Goal: Information Seeking & Learning: Learn about a topic

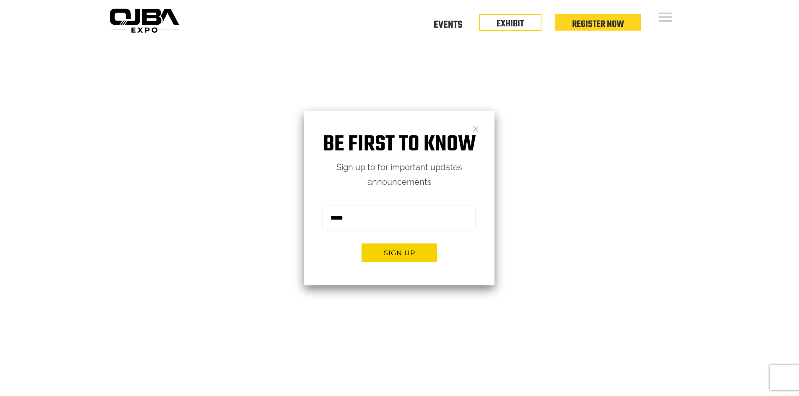
click at [475, 130] on link at bounding box center [475, 128] width 7 height 7
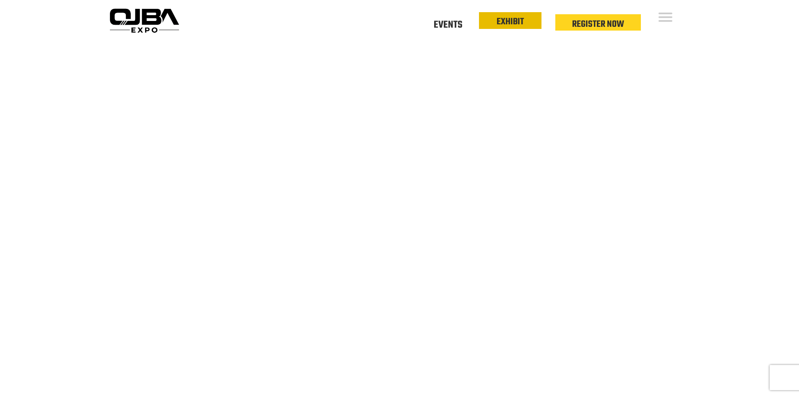
click at [537, 21] on li "EXHIBIT" at bounding box center [510, 20] width 62 height 17
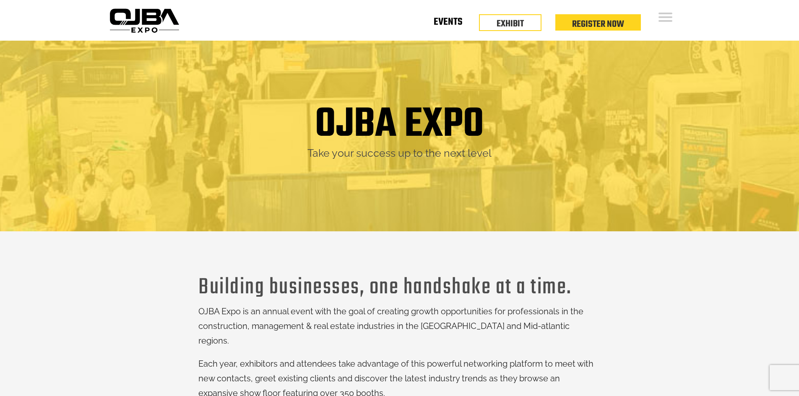
click at [442, 25] on link "Events" at bounding box center [448, 23] width 29 height 3
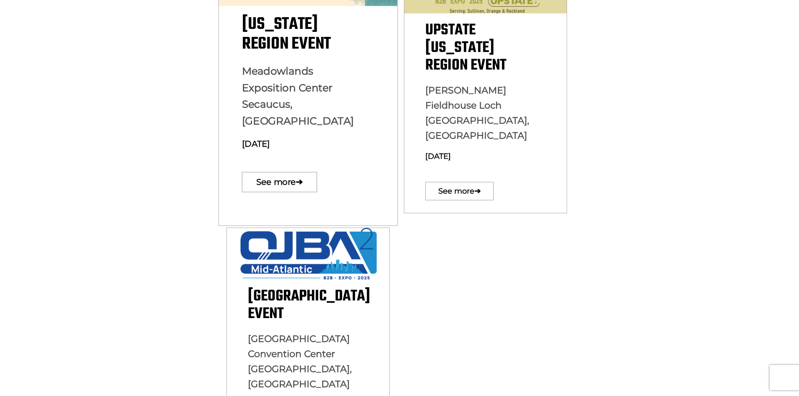
scroll to position [168, 0]
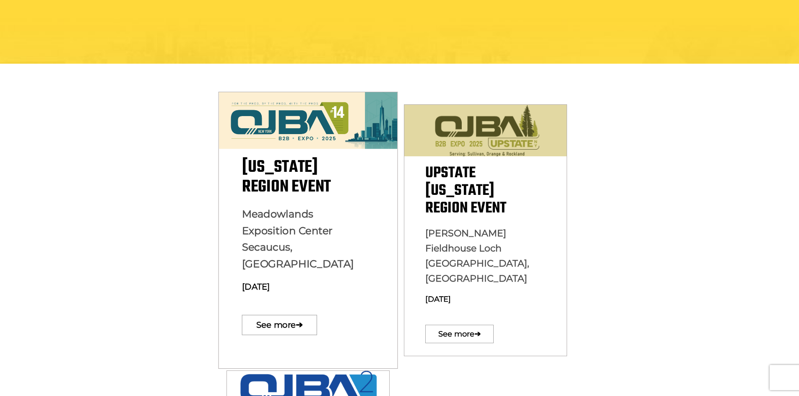
click at [342, 207] on div "New York Region Event Meadowlands Exposition Center Secaucus, NJ December 10, 2…" at bounding box center [307, 249] width 179 height 182
